Goal: Transaction & Acquisition: Purchase product/service

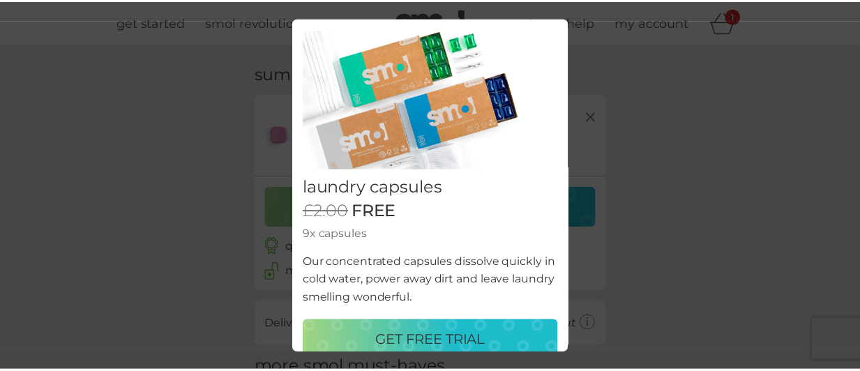
scroll to position [46, 0]
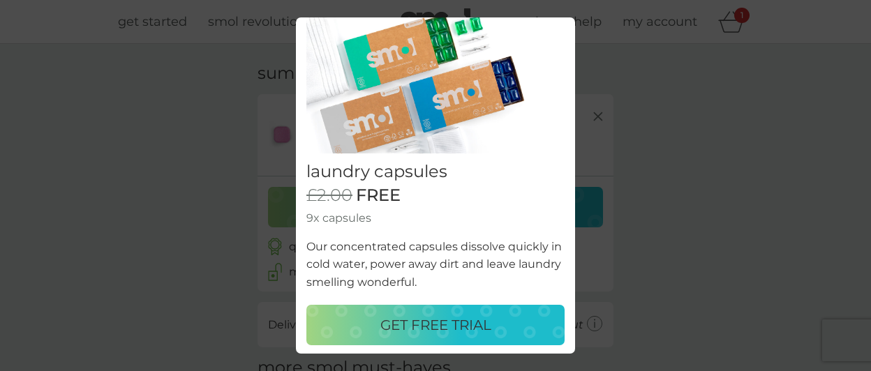
click at [492, 319] on div "GET FREE TRIAL" at bounding box center [435, 325] width 230 height 22
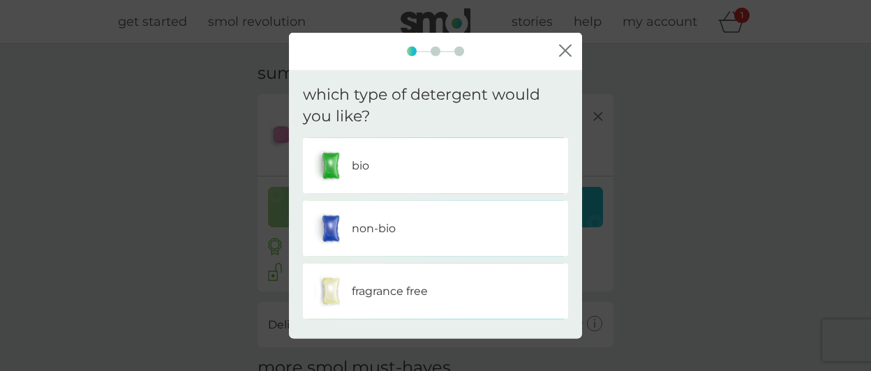
click at [454, 229] on div "non-bio" at bounding box center [435, 228] width 244 height 35
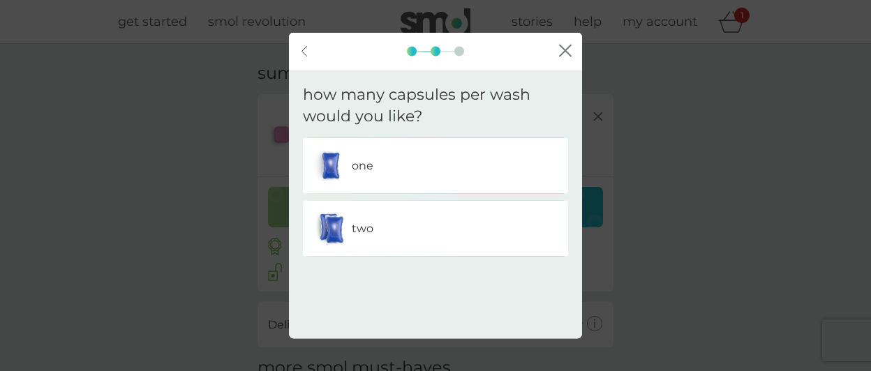
click at [454, 229] on div "two" at bounding box center [435, 228] width 244 height 35
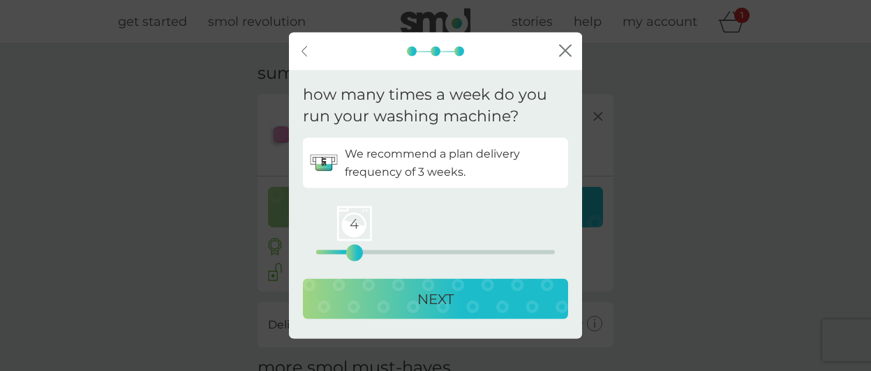
drag, startPoint x: 318, startPoint y: 253, endPoint x: 352, endPoint y: 254, distance: 34.2
click at [352, 254] on div "4" at bounding box center [355, 253] width 6 height 6
drag, startPoint x: 356, startPoint y: 247, endPoint x: 347, endPoint y: 247, distance: 9.1
click at [347, 250] on div "3" at bounding box center [345, 253] width 6 height 6
click at [433, 309] on p "NEXT" at bounding box center [435, 298] width 36 height 22
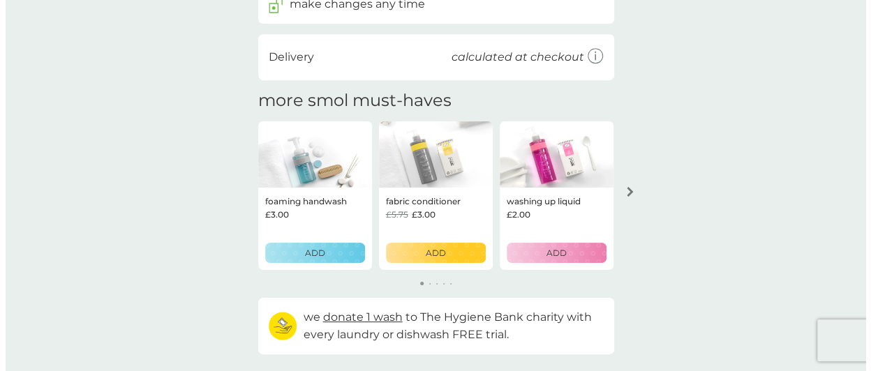
scroll to position [370, 0]
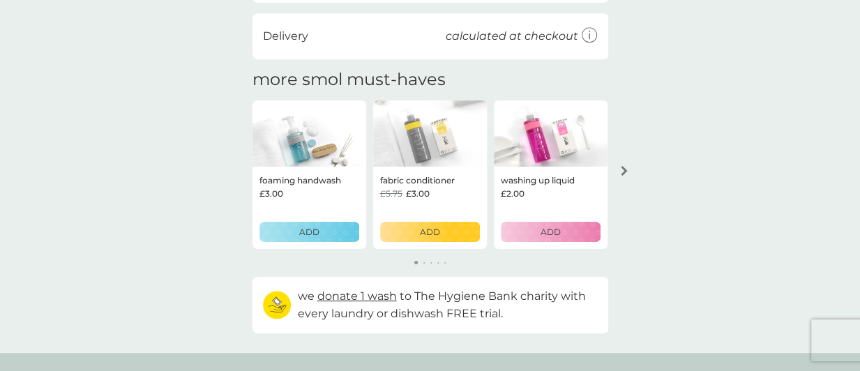
click at [461, 239] on button "ADD" at bounding box center [430, 232] width 100 height 20
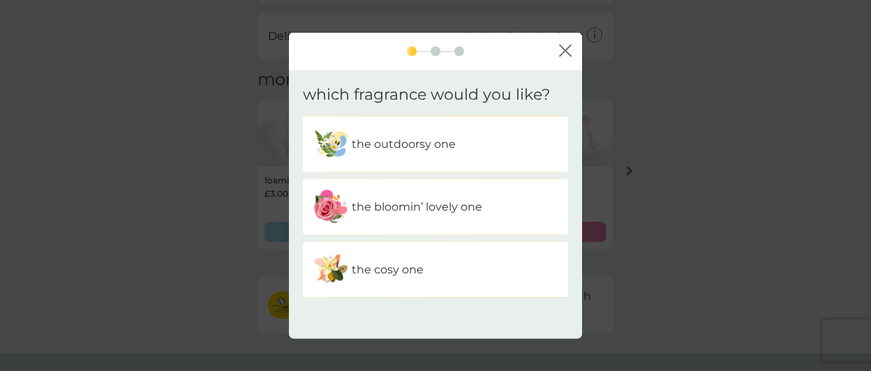
click at [462, 147] on div "the outdoorsy one" at bounding box center [435, 143] width 244 height 35
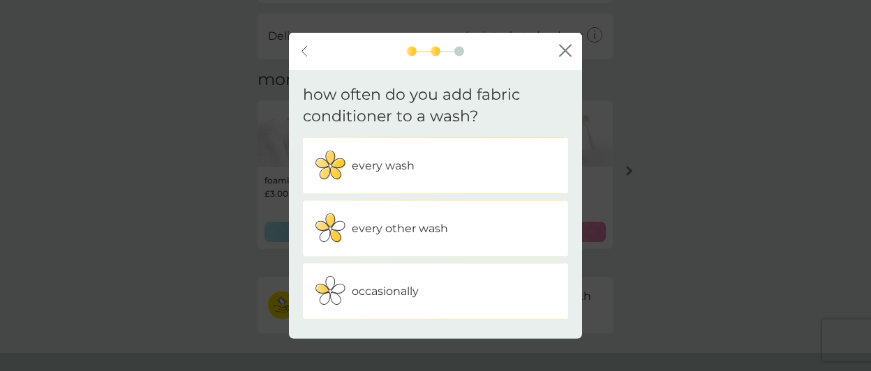
click at [439, 164] on div "every wash" at bounding box center [435, 165] width 244 height 35
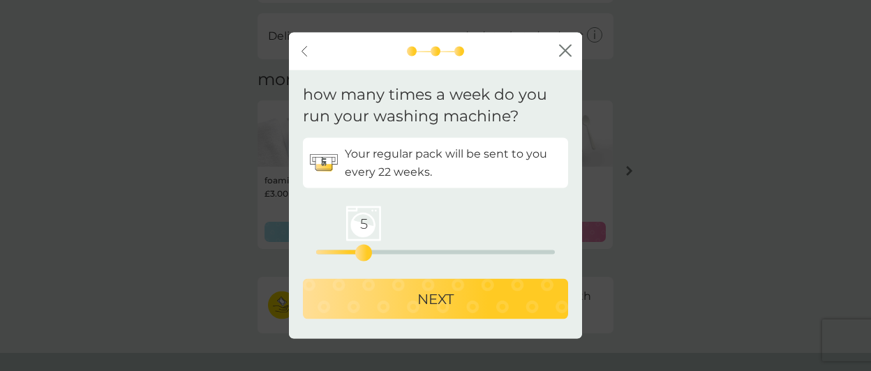
click at [368, 252] on div "5 0 12.5 25" at bounding box center [435, 252] width 239 height 4
click at [349, 253] on div "3 0 12.5 25" at bounding box center [435, 252] width 239 height 4
click at [440, 299] on p "NEXT" at bounding box center [435, 298] width 36 height 22
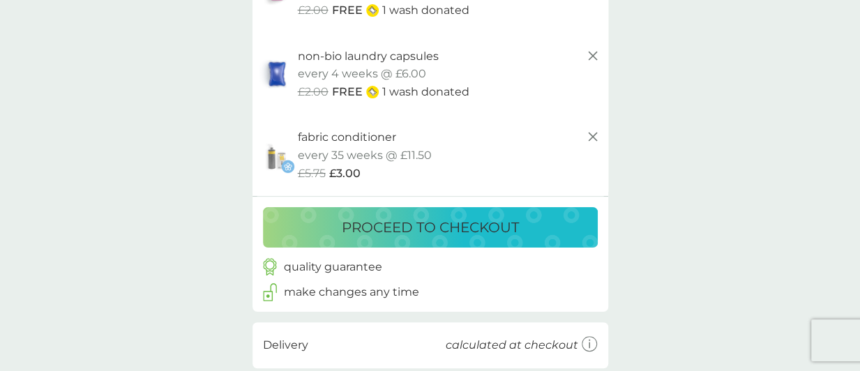
scroll to position [163, 0]
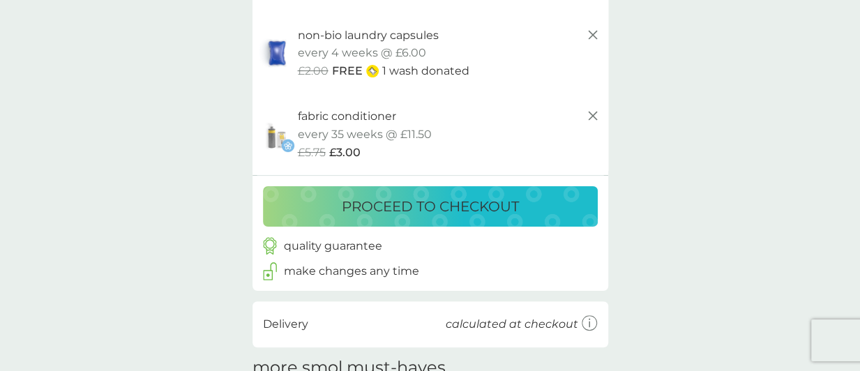
click at [443, 198] on p "proceed to checkout" at bounding box center [430, 206] width 177 height 22
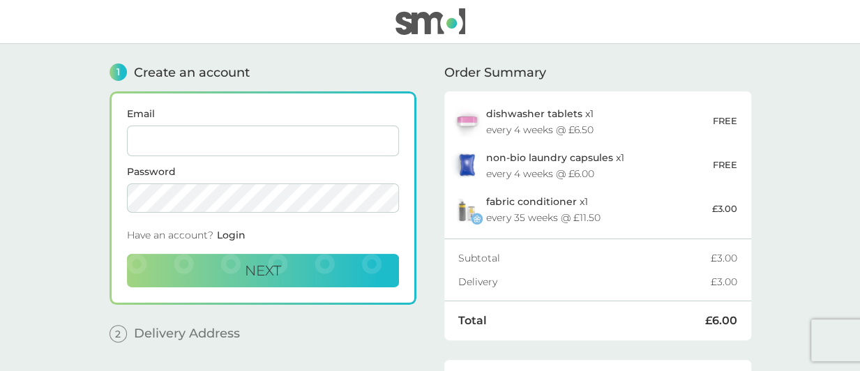
click at [274, 144] on input "Email" at bounding box center [263, 141] width 272 height 31
type input "[EMAIL_ADDRESS][DOMAIN_NAME]"
click at [250, 267] on span "Next" at bounding box center [263, 270] width 36 height 17
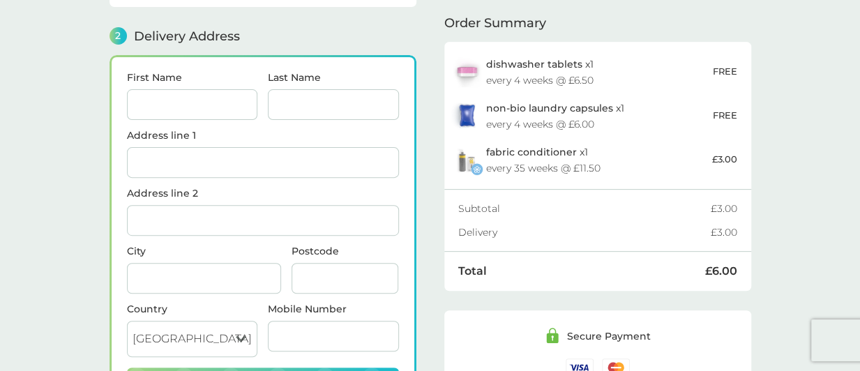
scroll to position [170, 0]
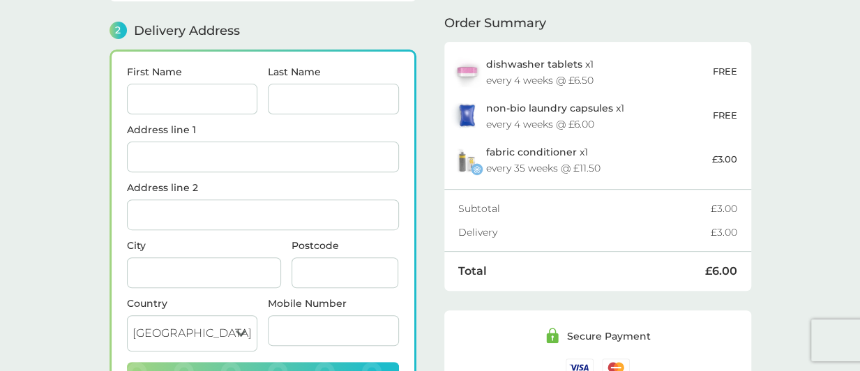
click at [207, 91] on input "First Name" at bounding box center [192, 99] width 131 height 31
type input "[PERSON_NAME]"
click at [304, 104] on input "Last Name" at bounding box center [333, 99] width 131 height 31
type input "Twells"
click at [289, 154] on input "Address line 1" at bounding box center [263, 157] width 272 height 31
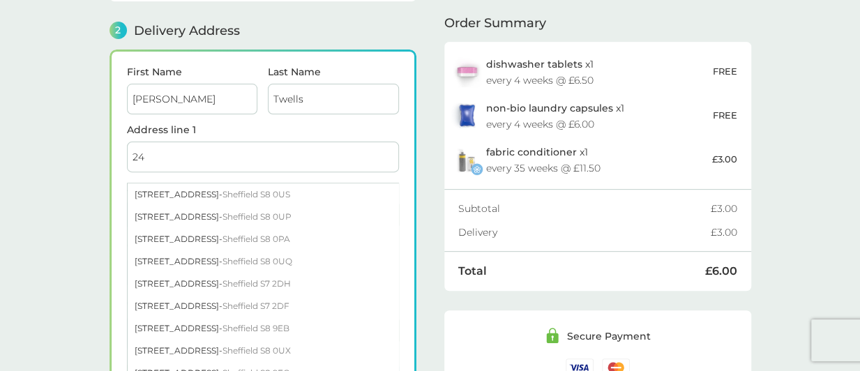
type input "[STREET_ADDRESS][PERSON_NAME]"
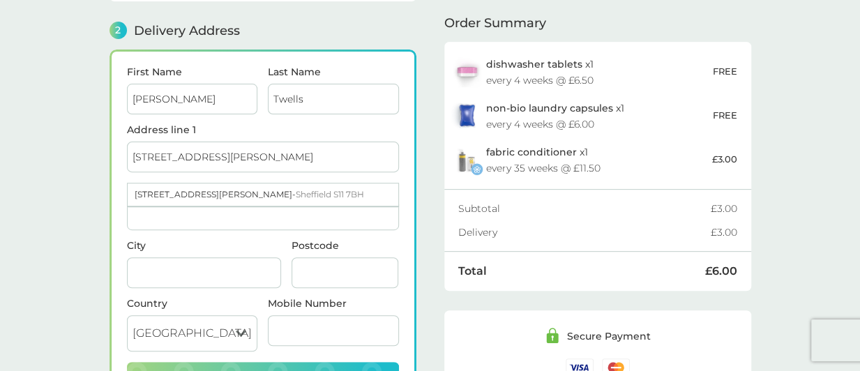
click at [184, 267] on input "City" at bounding box center [204, 272] width 154 height 31
type input "[GEOGRAPHIC_DATA]"
click at [315, 272] on input "Postcode" at bounding box center [345, 272] width 107 height 31
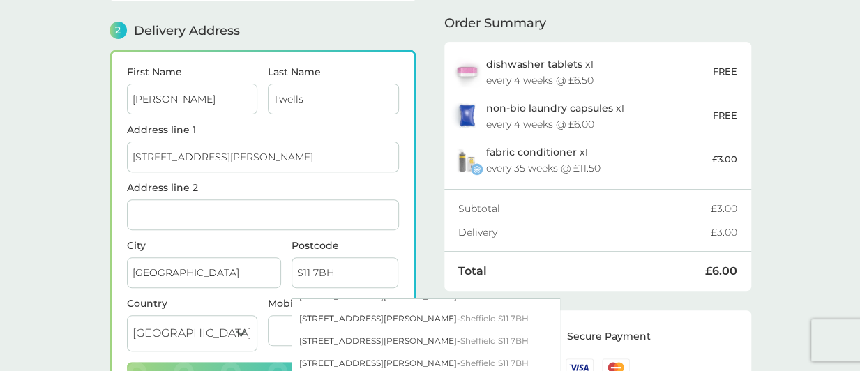
scroll to position [239, 0]
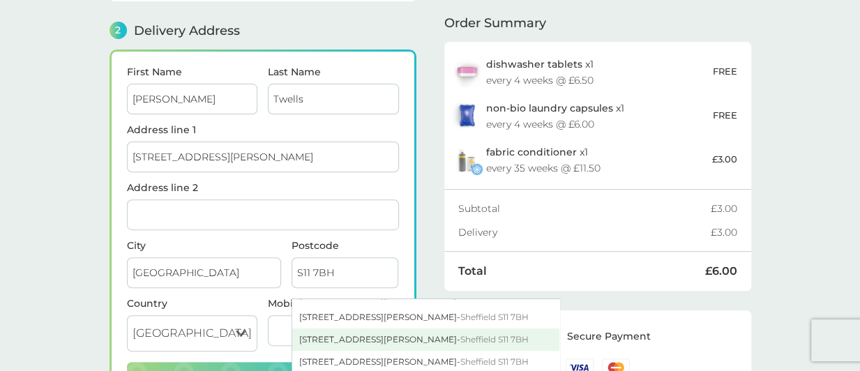
type input "S11 7BH"
click at [464, 334] on span "Sheffield S11 7BH" at bounding box center [495, 339] width 68 height 10
type input "[STREET_ADDRESS][PERSON_NAME]"
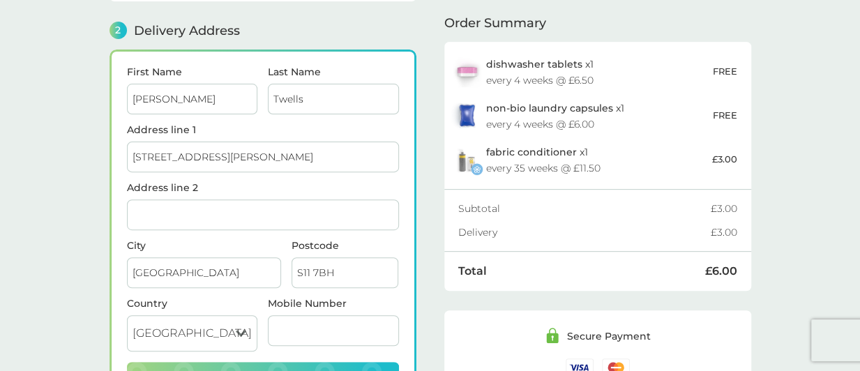
click at [292, 324] on input "Mobile Number" at bounding box center [333, 330] width 131 height 31
type input "07847 395677"
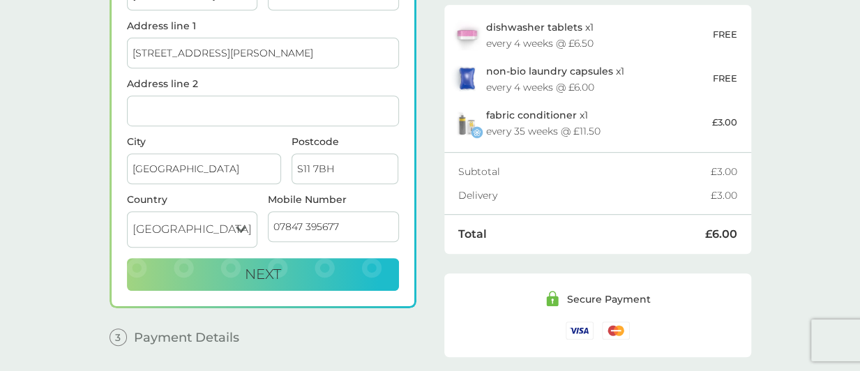
scroll to position [297, 0]
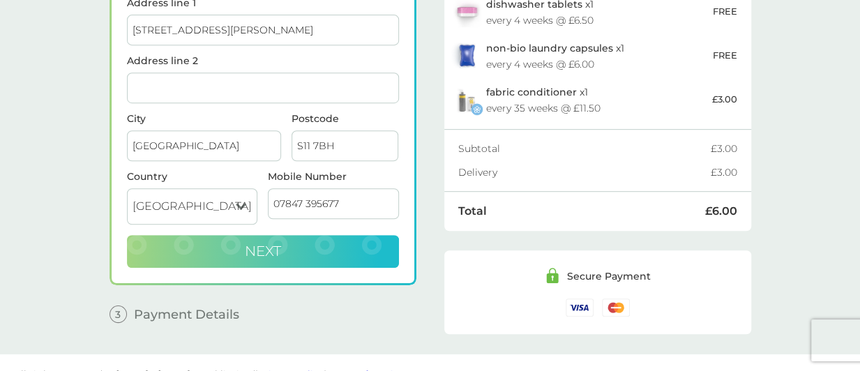
click at [285, 249] on button "Next" at bounding box center [263, 251] width 272 height 33
checkbox input "true"
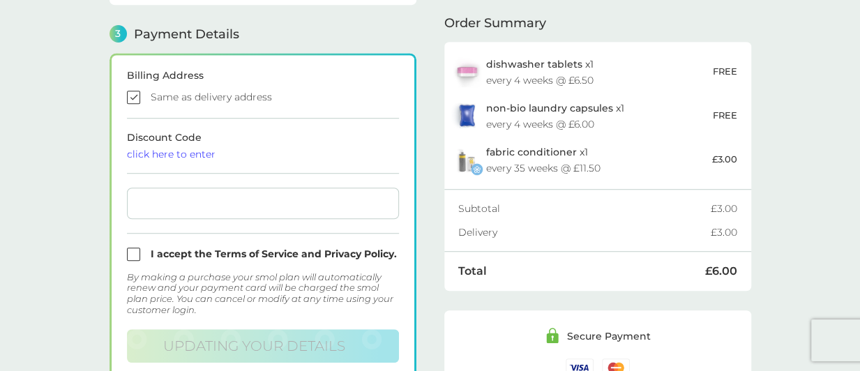
scroll to position [384, 0]
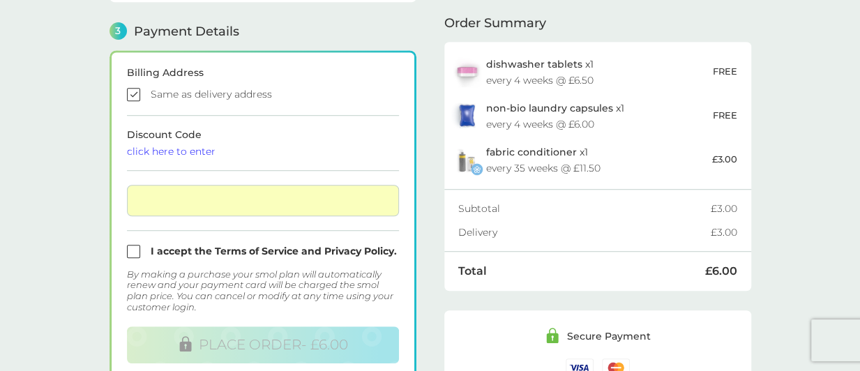
click at [130, 250] on input "checkbox" at bounding box center [263, 251] width 272 height 13
checkbox input "true"
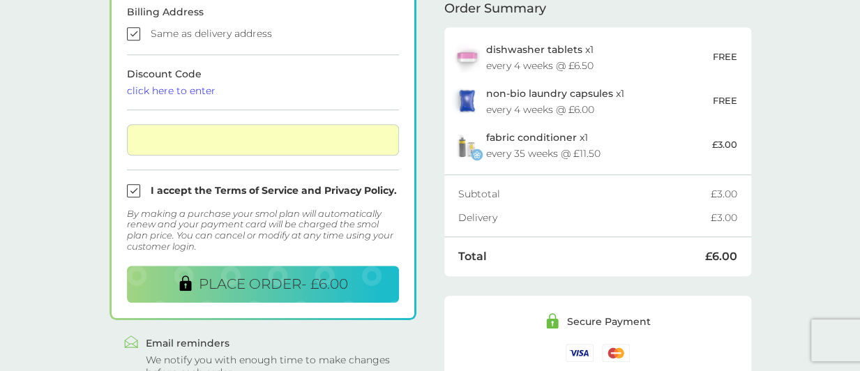
scroll to position [445, 0]
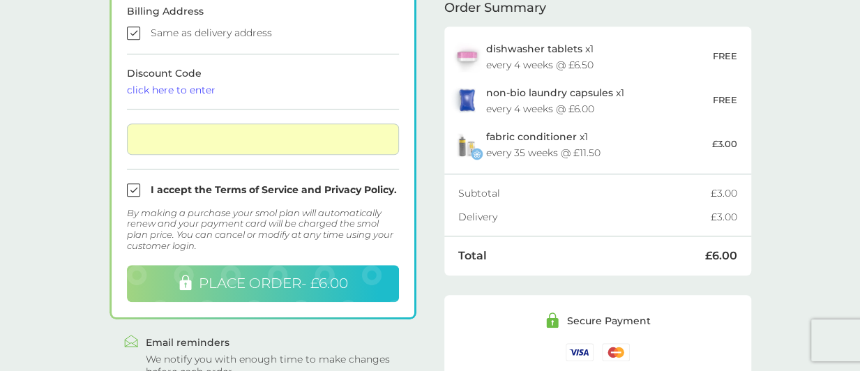
click at [374, 274] on button "PLACE ORDER - £6.00" at bounding box center [263, 283] width 272 height 37
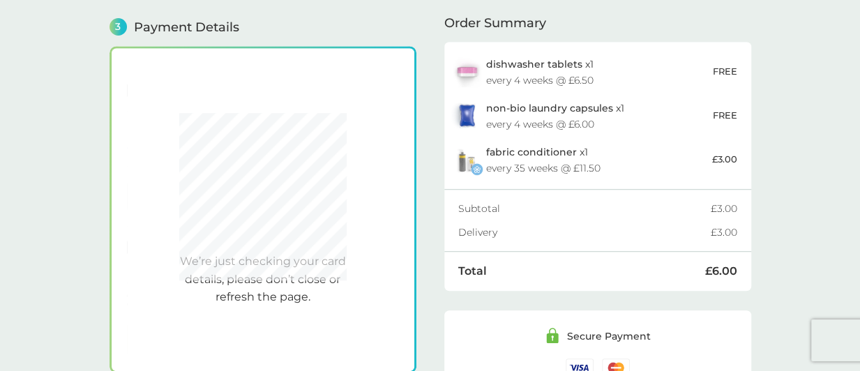
scroll to position [384, 0]
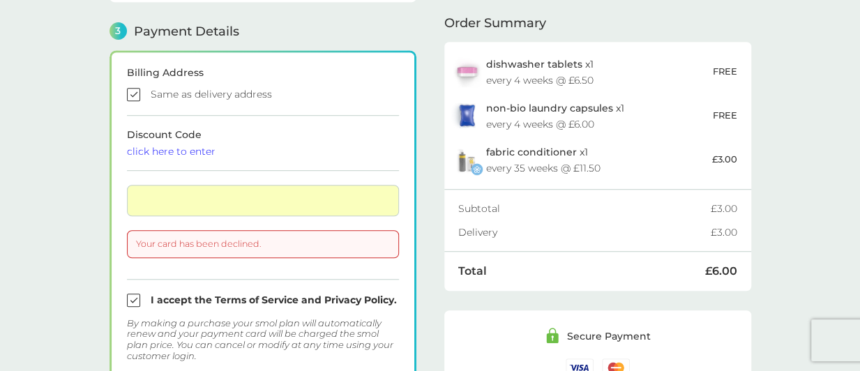
click at [280, 234] on div "Your card has been declined." at bounding box center [263, 244] width 272 height 28
click at [247, 190] on div at bounding box center [263, 200] width 272 height 31
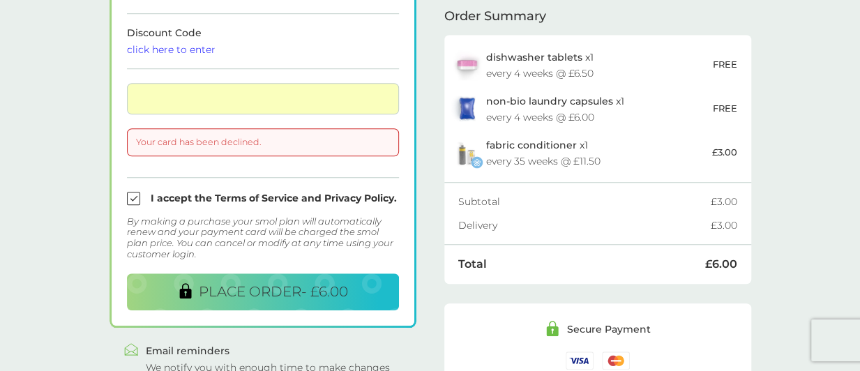
scroll to position [559, 0]
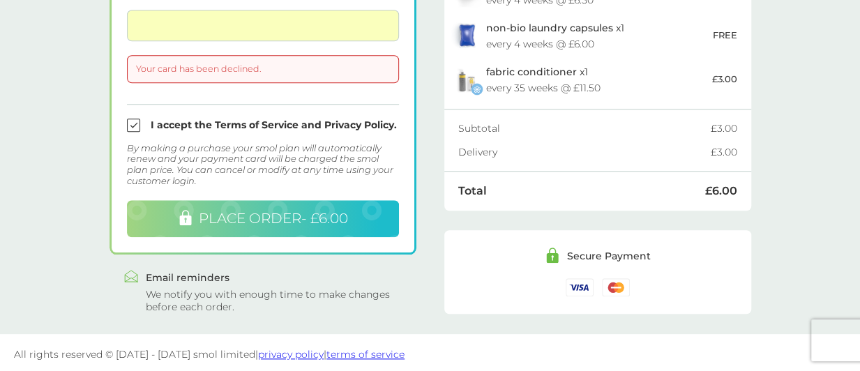
click at [276, 211] on span "PLACE ORDER - £6.00" at bounding box center [273, 218] width 149 height 17
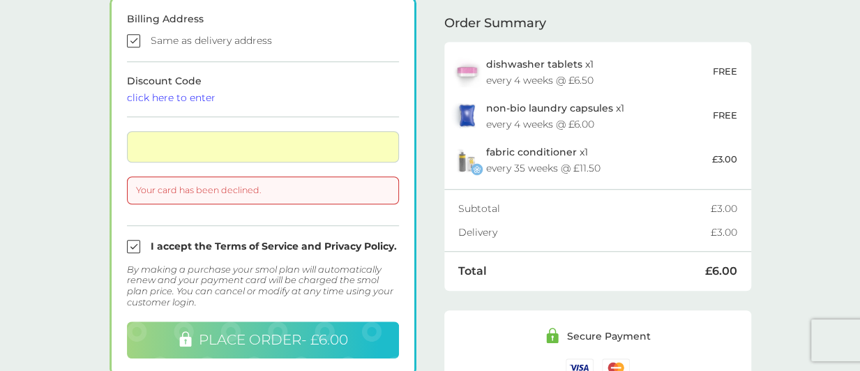
scroll to position [509, 0]
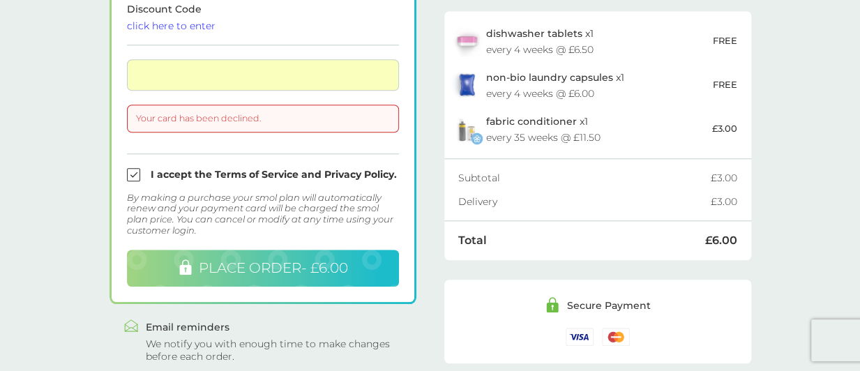
click at [336, 263] on span "PLACE ORDER - £6.00" at bounding box center [273, 268] width 149 height 17
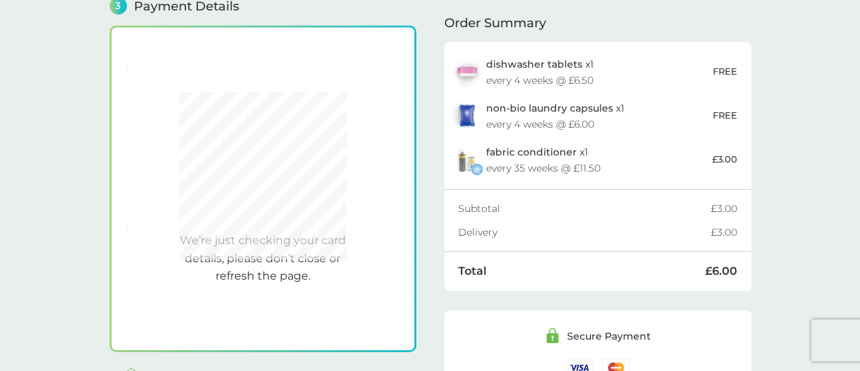
scroll to position [384, 0]
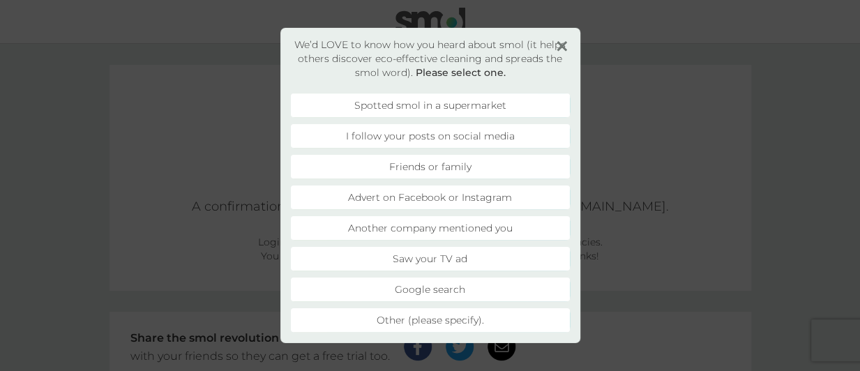
scroll to position [52, 0]
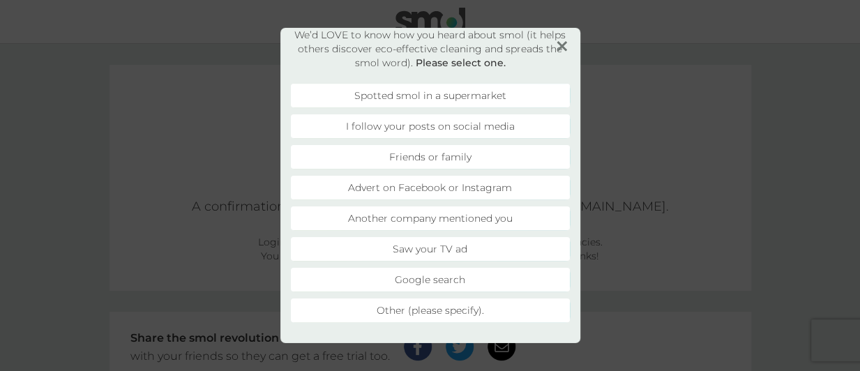
click at [444, 274] on li "Google search" at bounding box center [430, 280] width 279 height 24
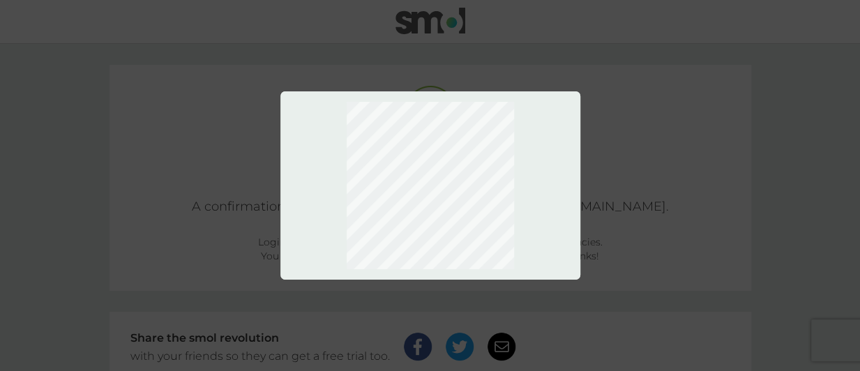
scroll to position [0, 0]
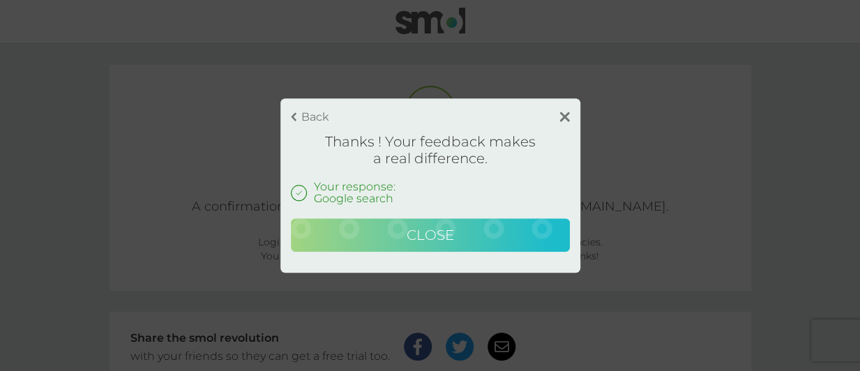
click at [468, 237] on button "Close" at bounding box center [430, 234] width 279 height 33
